Goal: Transaction & Acquisition: Purchase product/service

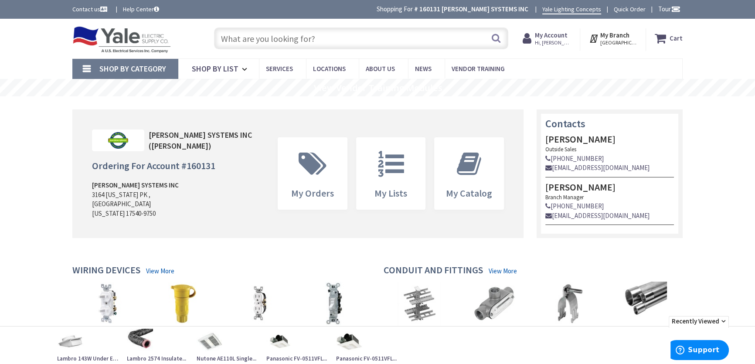
click at [244, 38] on input "text" at bounding box center [361, 38] width 294 height 22
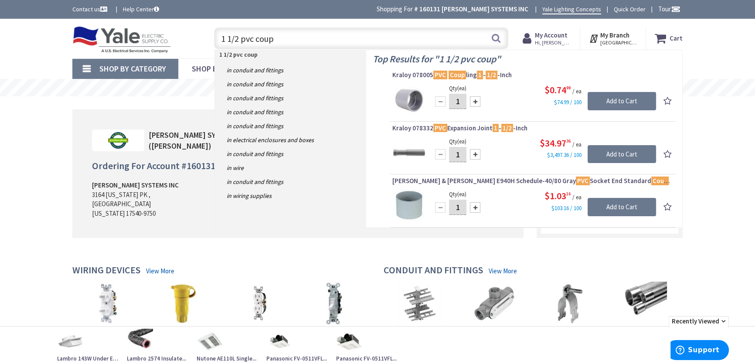
type input "1 1/2 pvc coup"
drag, startPoint x: 279, startPoint y: 39, endPoint x: 187, endPoint y: 39, distance: 92.0
click at [189, 40] on div "Toggle Nav 1 1/2 pvc coup 1 1/2 pvc coup Search Cart My Cart Close You have no …" at bounding box center [378, 38] width 624 height 29
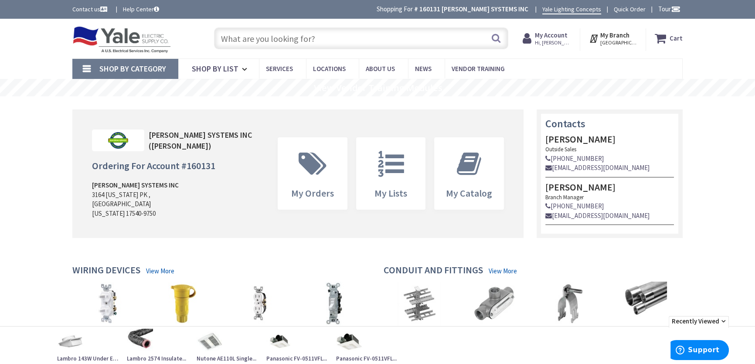
paste input "LU150/55/MED"
type input "LU150/55/MED"
click at [499, 38] on button "Search" at bounding box center [496, 38] width 11 height 20
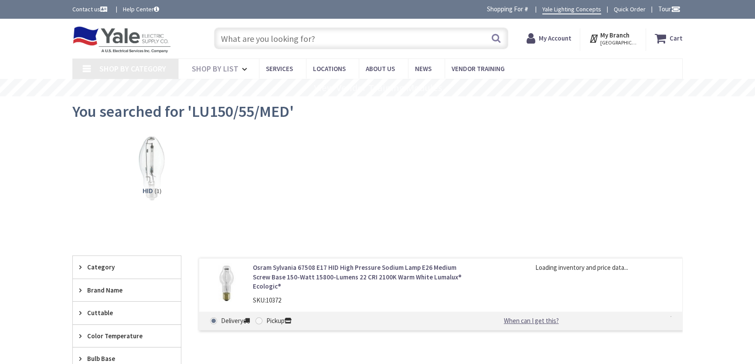
type input "[GEOGRAPHIC_DATA], [GEOGRAPHIC_DATA]"
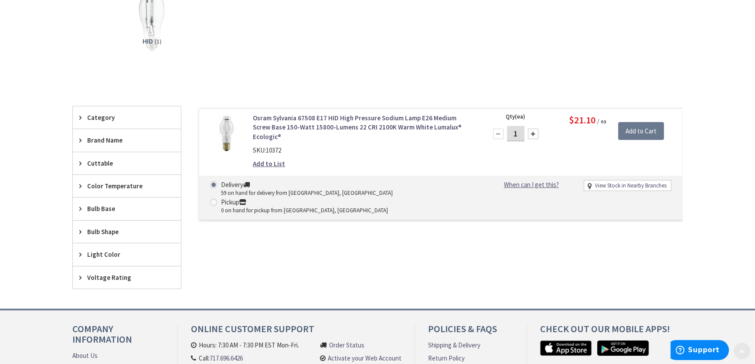
scroll to position [158, 0]
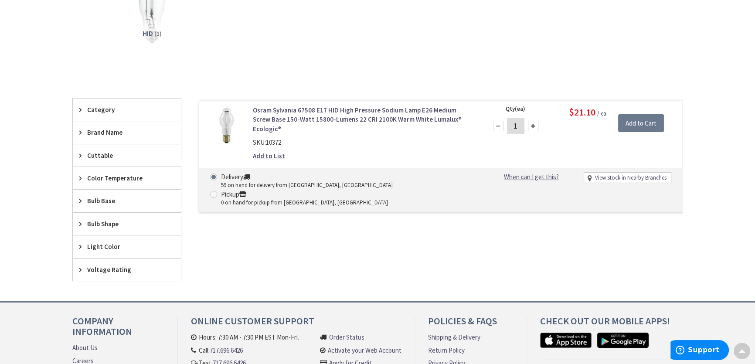
click at [265, 117] on link "Osram Sylvania 67508 E17 HID High Pressure Sodium Lamp E26 Medium Screw Base 15…" at bounding box center [364, 120] width 222 height 28
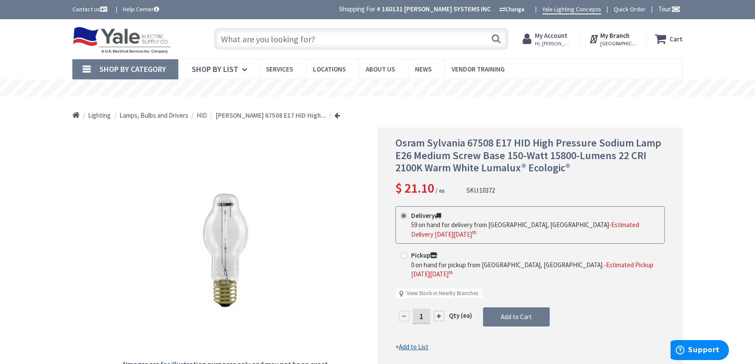
click at [316, 39] on input "text" at bounding box center [361, 39] width 294 height 22
paste input "ARL CP3540"
type input "ARL CP3540"
click at [493, 39] on button "Search" at bounding box center [496, 39] width 11 height 20
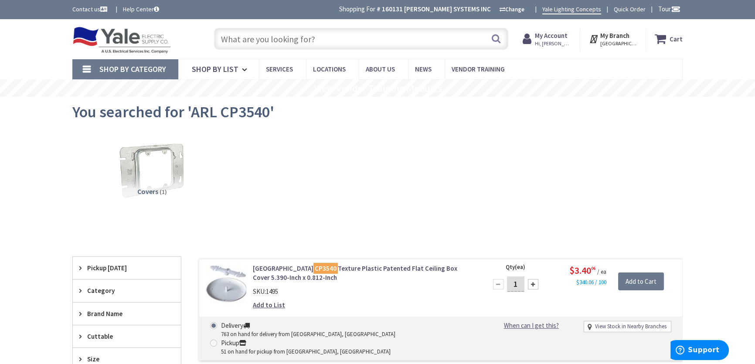
click at [252, 38] on input "text" at bounding box center [361, 39] width 294 height 22
paste input "ARL CP3540"
type input "ARL CP3540"
click at [497, 39] on button "Search" at bounding box center [496, 39] width 11 height 20
